Goal: Navigation & Orientation: Find specific page/section

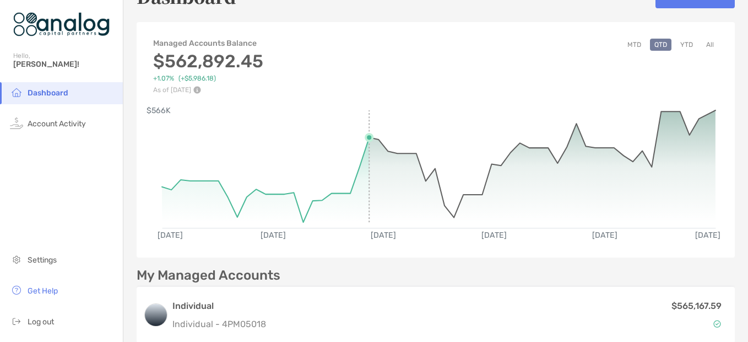
scroll to position [55, 0]
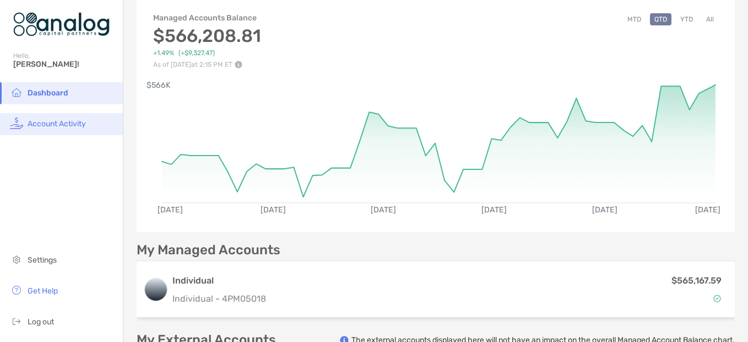
click at [73, 118] on li "Account Activity" at bounding box center [61, 124] width 123 height 22
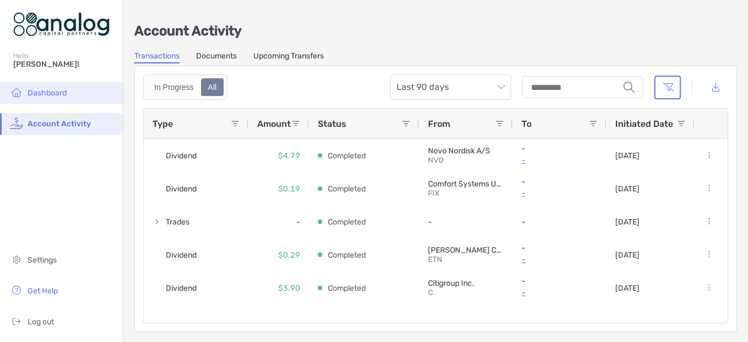
click at [64, 90] on span "Dashboard" at bounding box center [47, 92] width 39 height 9
